Goal: Information Seeking & Learning: Understand process/instructions

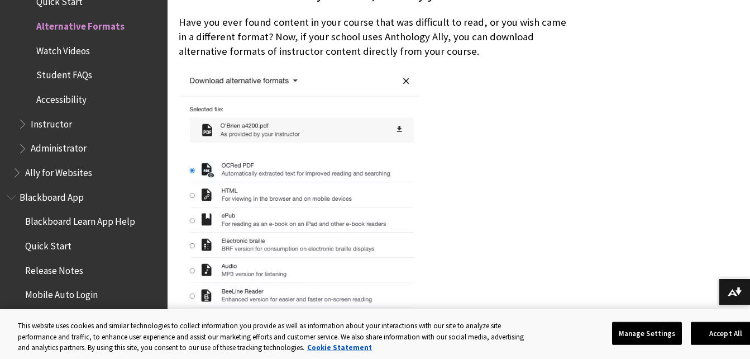
scroll to position [277, 0]
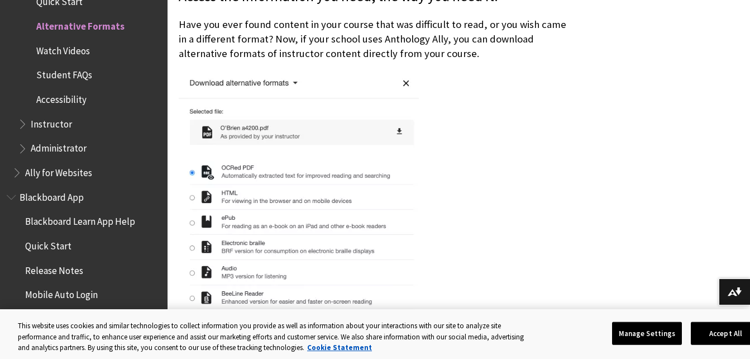
click at [293, 84] on img at bounding box center [299, 252] width 240 height 360
click at [294, 82] on img at bounding box center [299, 252] width 240 height 360
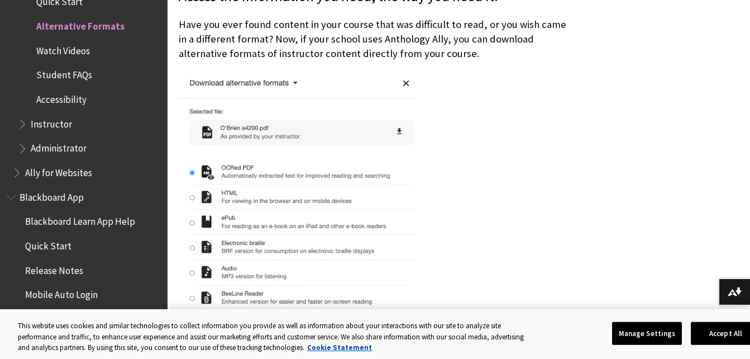
click at [294, 82] on img at bounding box center [299, 252] width 240 height 360
drag, startPoint x: 294, startPoint y: 82, endPoint x: 75, endPoint y: 50, distance: 220.8
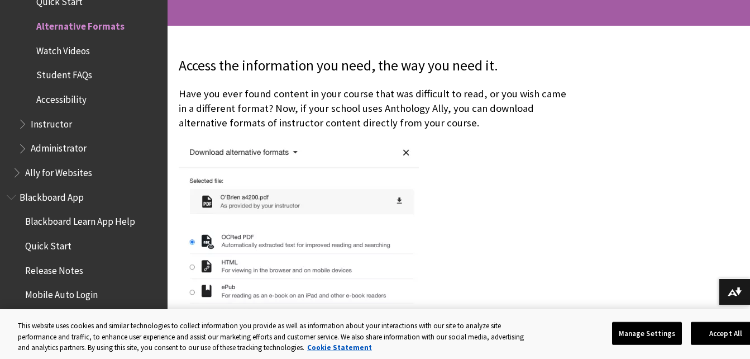
scroll to position [188, 0]
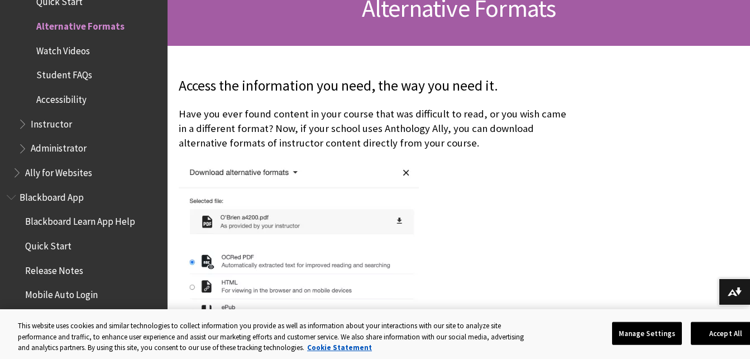
click at [114, 51] on span "Watch Videos" at bounding box center [91, 50] width 137 height 19
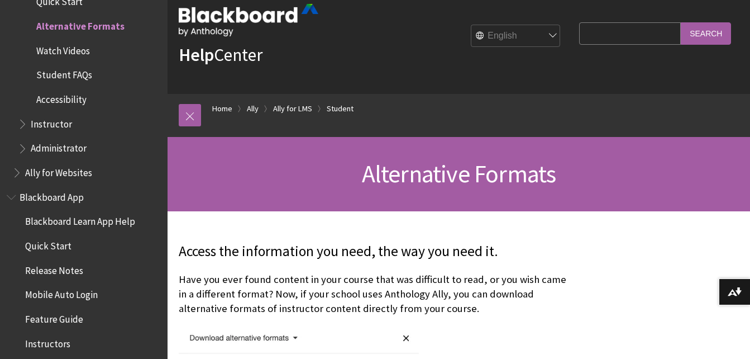
scroll to position [45, 0]
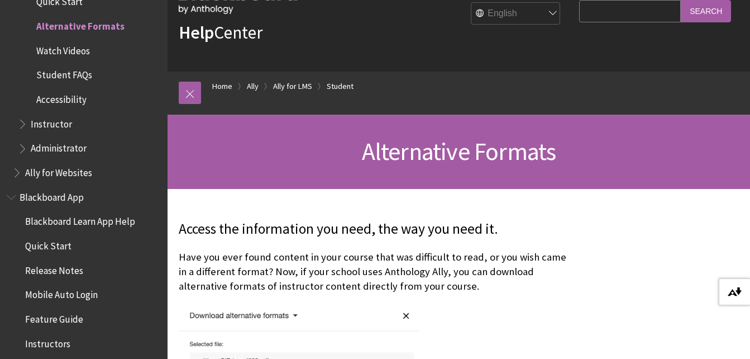
click at [730, 295] on img at bounding box center [735, 291] width 14 height 9
